Goal: Obtain resource: Obtain resource

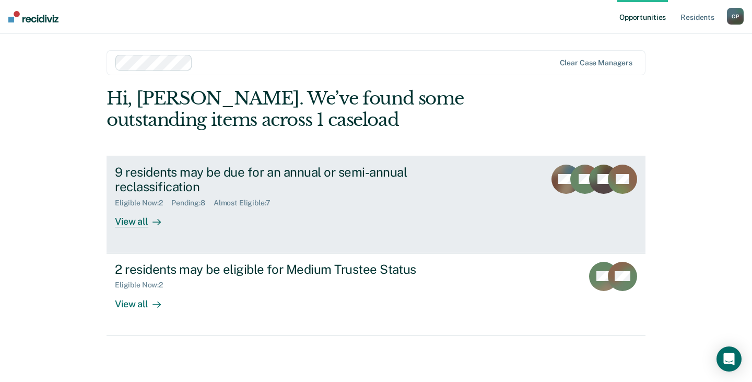
click at [138, 226] on div "View all" at bounding box center [144, 217] width 58 height 20
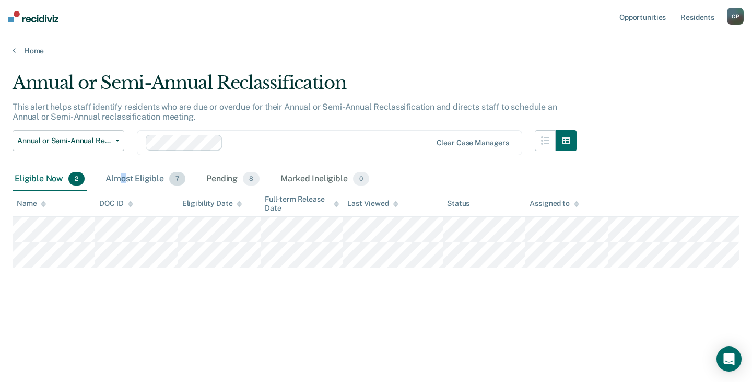
click at [122, 182] on div "Almost Eligible 7" at bounding box center [145, 179] width 84 height 23
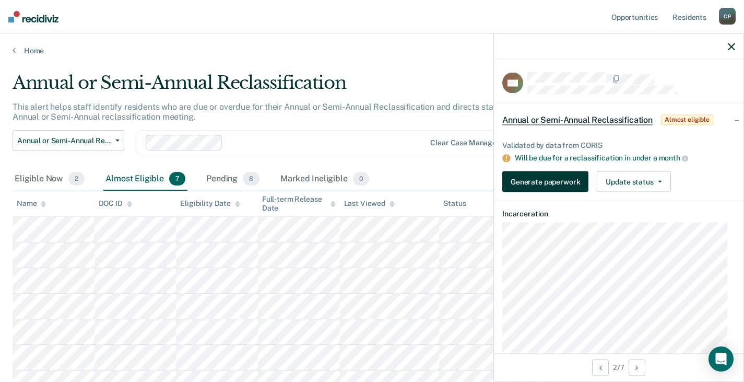
click at [540, 185] on button "Generate paperwork" at bounding box center [545, 181] width 86 height 21
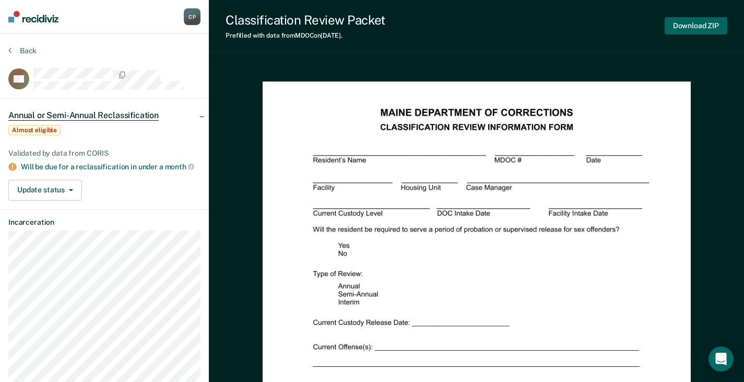
click at [695, 27] on button "Download ZIP" at bounding box center [696, 25] width 63 height 17
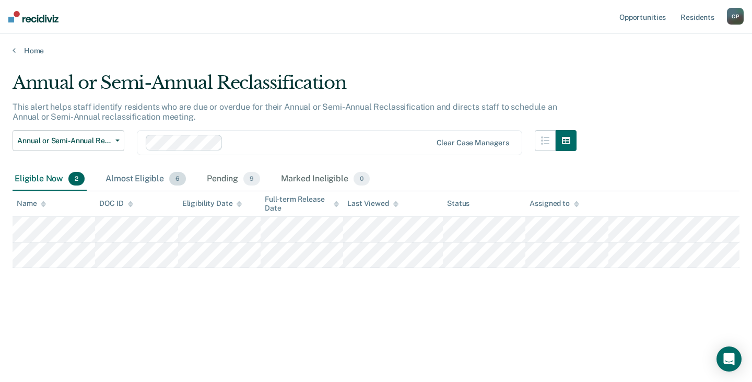
click at [163, 182] on div "Almost Eligible 6" at bounding box center [145, 179] width 85 height 23
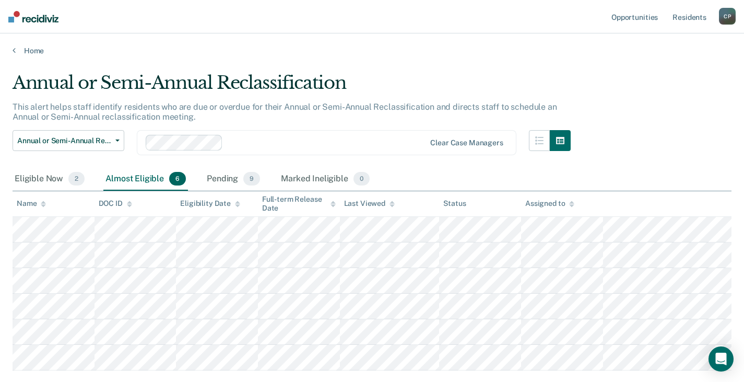
scroll to position [52, 0]
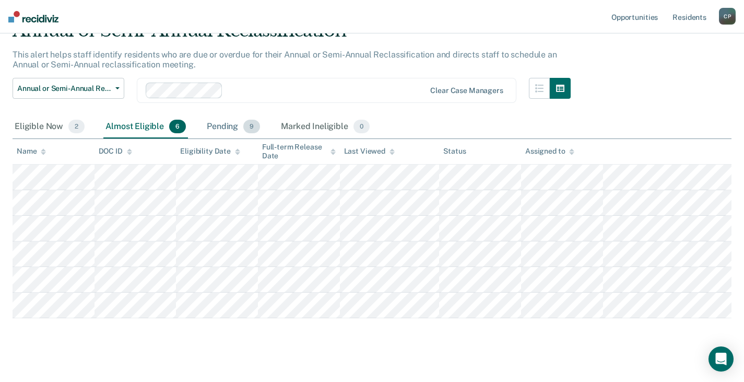
click at [223, 127] on div "Pending 9" at bounding box center [233, 126] width 57 height 23
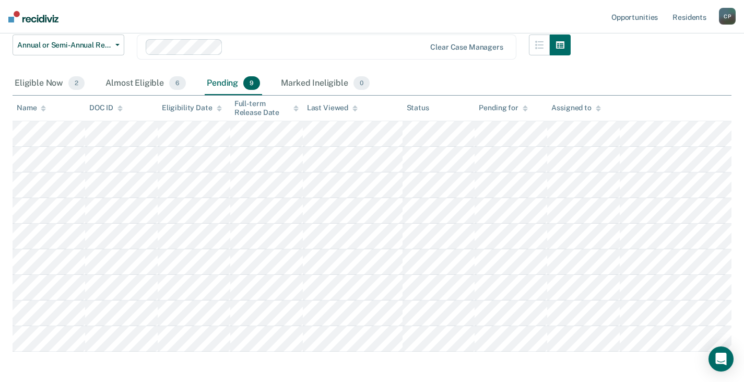
scroll to position [140, 0]
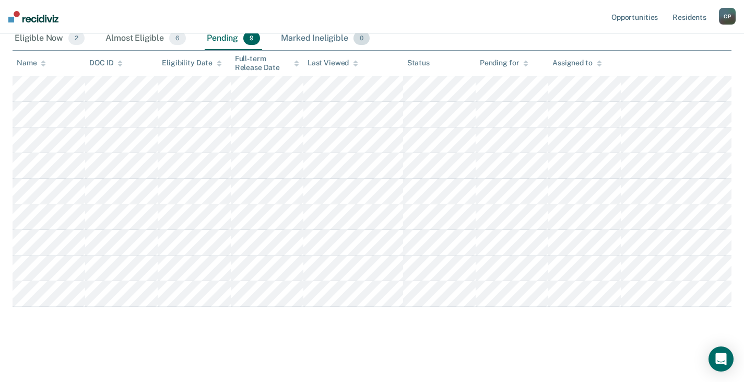
click at [321, 38] on div "Marked Ineligible 0" at bounding box center [325, 38] width 93 height 23
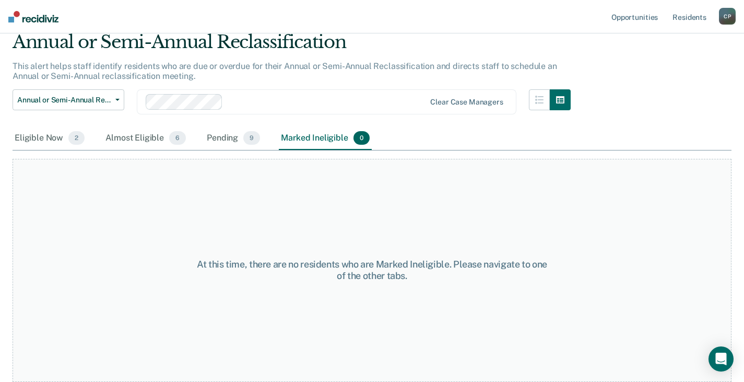
scroll to position [41, 0]
click at [683, 13] on link "Resident s" at bounding box center [689, 16] width 38 height 33
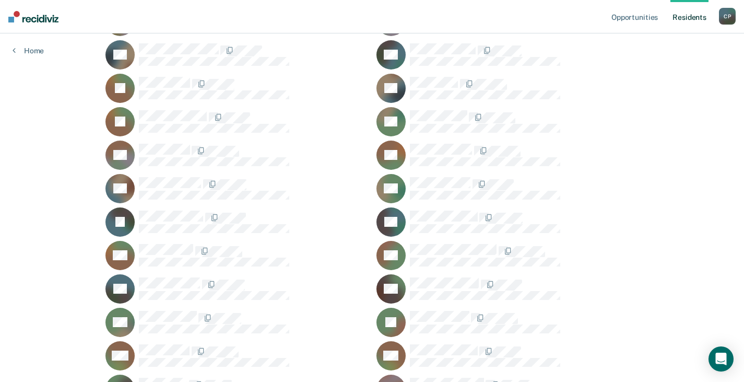
scroll to position [336, 0]
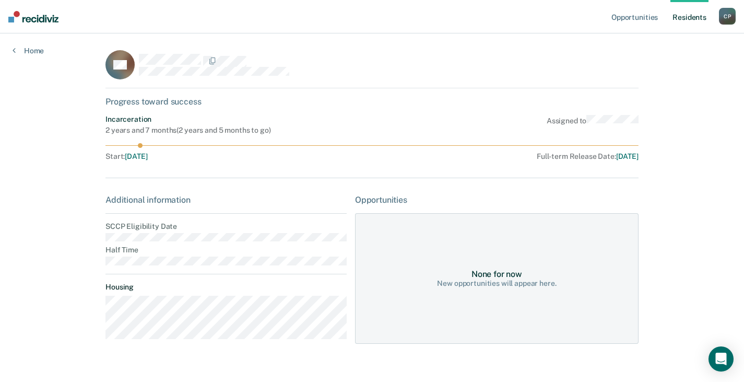
click at [579, 154] on div "Full-term Release Date : [DATE]" at bounding box center [491, 156] width 295 height 9
click at [579, 156] on div "Full-term Release Date : [DATE]" at bounding box center [491, 156] width 295 height 9
click at [580, 157] on div "Full-term Release Date : [DATE]" at bounding box center [491, 156] width 295 height 9
click at [567, 147] on icon at bounding box center [371, 145] width 533 height 5
drag, startPoint x: 740, startPoint y: 0, endPoint x: 689, endPoint y: 158, distance: 166.3
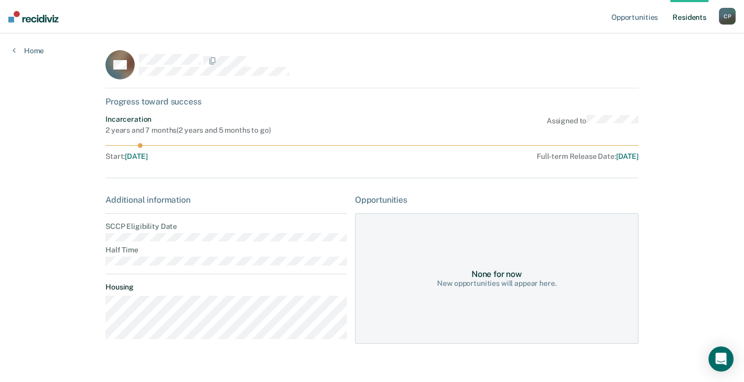
click at [689, 156] on div "Opportunities Resident s [PERSON_NAME] Profile How it works Log Out Home AD Pro…" at bounding box center [372, 201] width 744 height 402
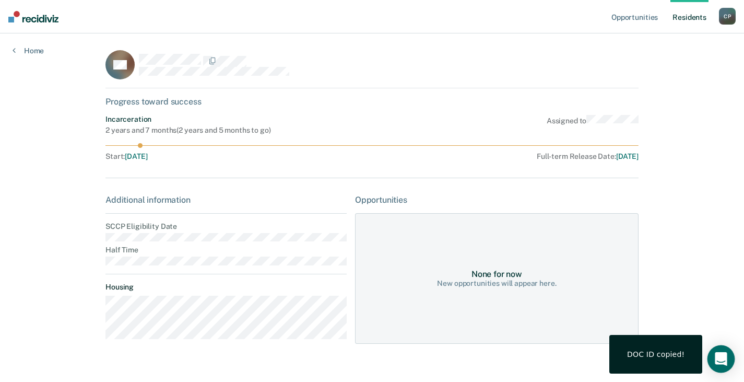
click at [713, 361] on div "Open Intercom Messenger" at bounding box center [722, 359] width 28 height 28
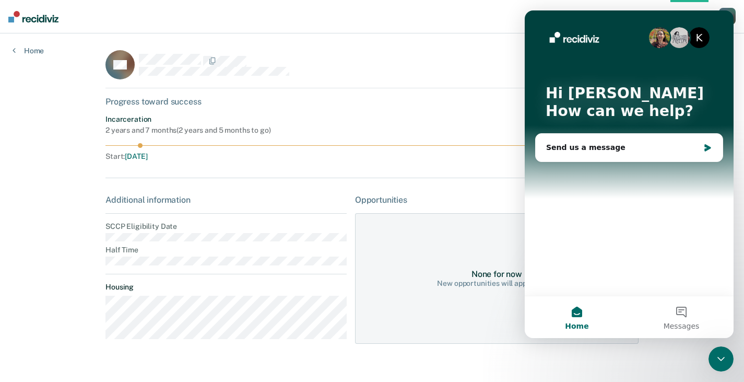
click at [474, 101] on div "Progress toward success" at bounding box center [371, 102] width 533 height 10
click at [459, 9] on nav "Opportunities Resident s [PERSON_NAME] Profile How it works Log Out" at bounding box center [372, 16] width 744 height 33
click at [580, 313] on button "Home" at bounding box center [577, 317] width 104 height 42
drag, startPoint x: 580, startPoint y: 316, endPoint x: 568, endPoint y: 321, distance: 12.7
click at [580, 315] on button "Home" at bounding box center [577, 317] width 104 height 42
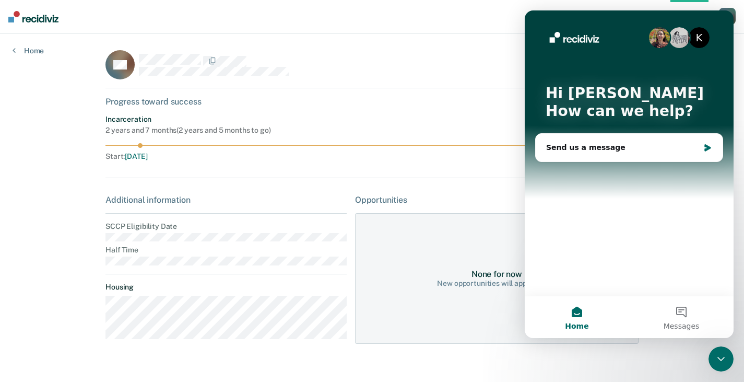
click at [717, 358] on icon "Close Intercom Messenger" at bounding box center [721, 358] width 13 height 13
